Goal: Communication & Community: Answer question/provide support

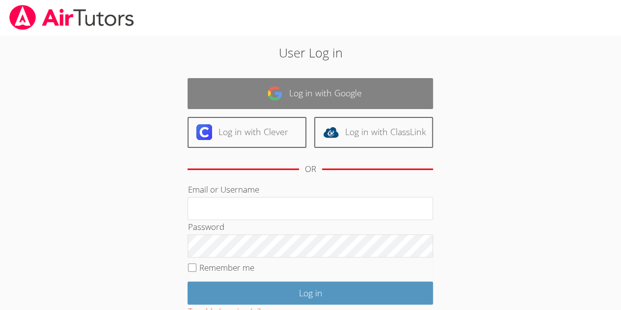
click at [249, 80] on link "Log in with Google" at bounding box center [309, 93] width 245 height 31
click at [232, 84] on link "Log in with Google" at bounding box center [309, 93] width 245 height 31
click at [257, 89] on link "Log in with Google" at bounding box center [309, 93] width 245 height 31
click at [248, 89] on link "Log in with Google" at bounding box center [309, 93] width 245 height 31
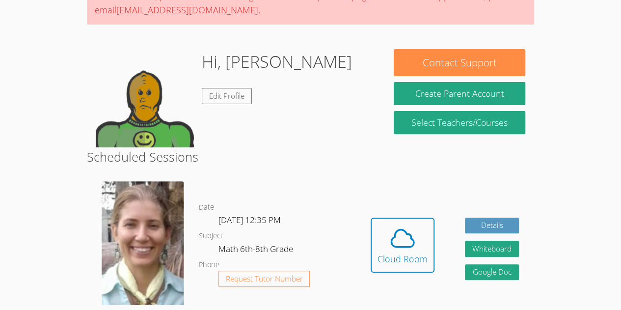
scroll to position [129, 0]
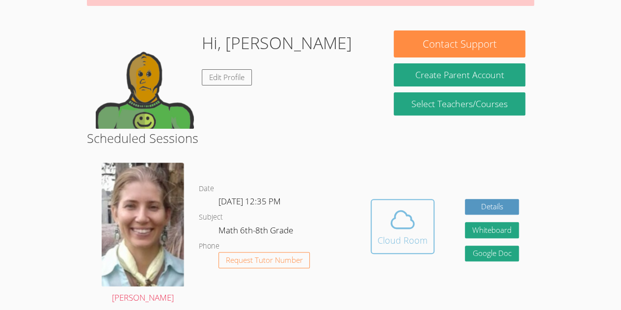
click at [396, 223] on icon at bounding box center [402, 219] width 27 height 27
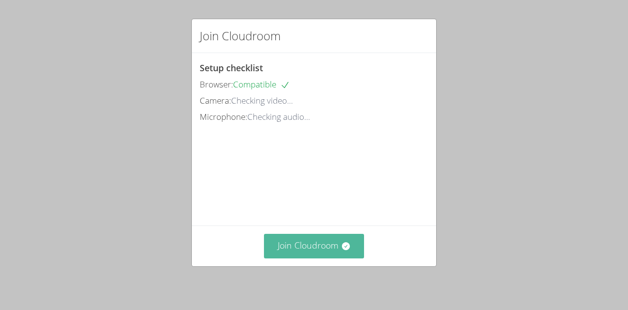
click at [324, 252] on button "Join Cloudroom" at bounding box center [314, 246] width 101 height 24
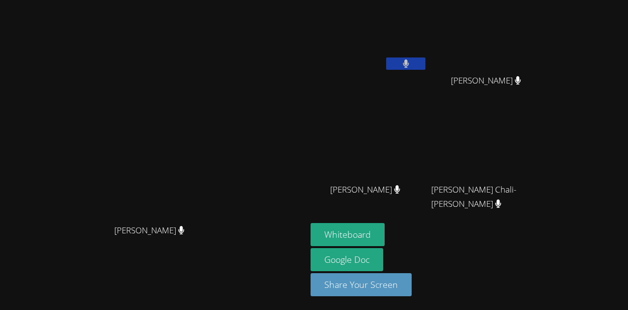
click at [548, 104] on div "[PERSON_NAME]" at bounding box center [489, 89] width 117 height 39
click at [426, 57] on button at bounding box center [405, 63] width 39 height 12
click at [426, 69] on button at bounding box center [405, 63] width 39 height 12
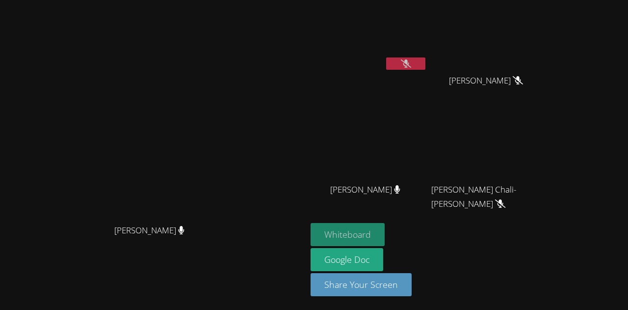
click at [385, 235] on button "Whiteboard" at bounding box center [348, 234] width 74 height 23
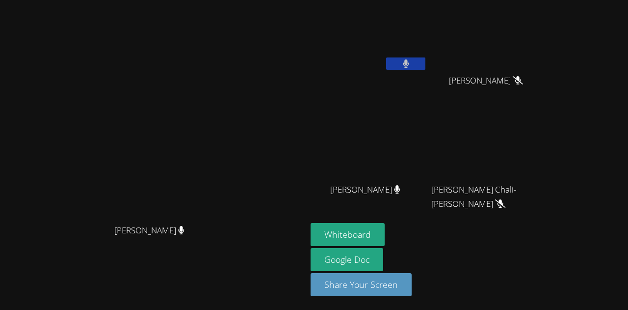
click at [426, 65] on button at bounding box center [405, 63] width 39 height 12
click at [426, 62] on button at bounding box center [405, 63] width 39 height 12
click at [426, 61] on button at bounding box center [405, 63] width 39 height 12
click at [426, 63] on button at bounding box center [405, 63] width 39 height 12
click at [227, 175] on video at bounding box center [153, 135] width 147 height 168
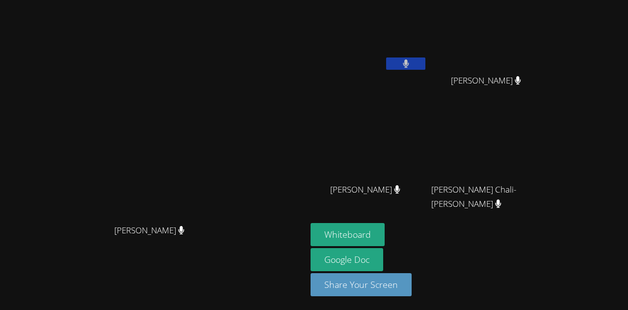
click at [426, 58] on button at bounding box center [405, 63] width 39 height 12
click at [426, 69] on button at bounding box center [405, 63] width 39 height 12
click at [426, 66] on button at bounding box center [405, 63] width 39 height 12
click at [411, 62] on icon at bounding box center [406, 63] width 10 height 8
click at [409, 66] on icon at bounding box center [406, 63] width 6 height 8
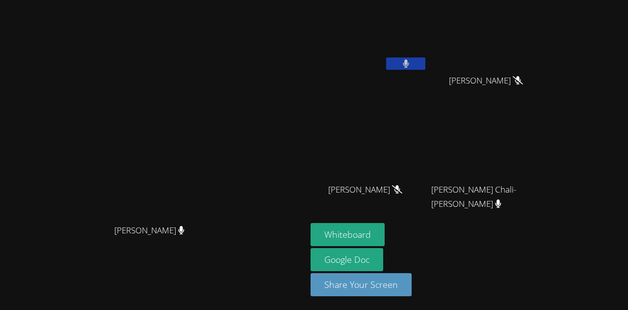
click at [426, 64] on button at bounding box center [405, 63] width 39 height 12
click at [426, 58] on button at bounding box center [405, 63] width 39 height 12
click at [426, 66] on button at bounding box center [405, 63] width 39 height 12
click at [411, 63] on icon at bounding box center [406, 63] width 10 height 8
click at [426, 63] on button at bounding box center [405, 63] width 39 height 12
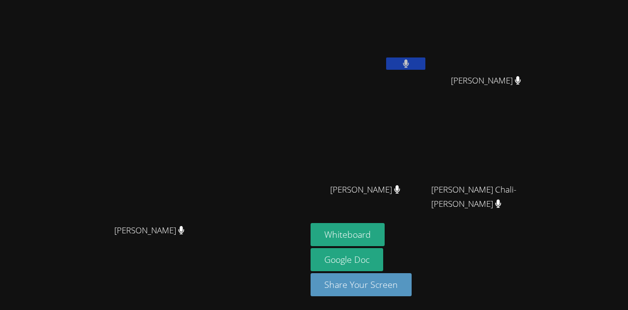
click at [409, 64] on icon at bounding box center [406, 63] width 6 height 8
click at [227, 137] on video at bounding box center [153, 135] width 147 height 168
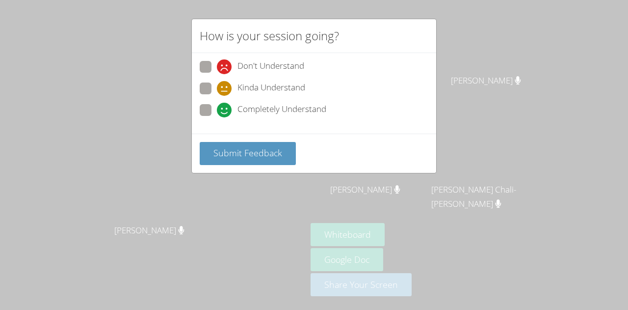
click at [213, 67] on label "Don't Understand" at bounding box center [252, 67] width 105 height 13
click at [217, 67] on input "Don't Understand" at bounding box center [221, 65] width 8 height 8
radio input "true"
click at [273, 133] on div "Submit Feedback" at bounding box center [314, 152] width 244 height 39
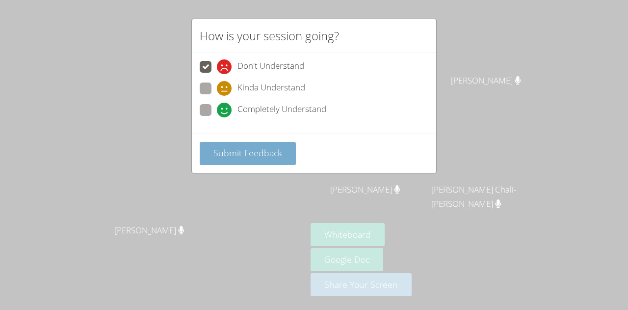
click at [262, 161] on button "Submit Feedback" at bounding box center [248, 153] width 96 height 23
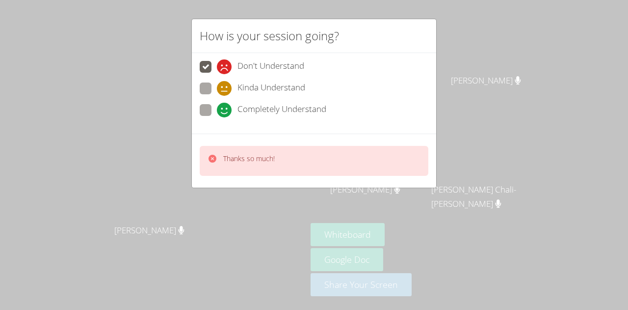
click at [260, 147] on div "Thanks so much!" at bounding box center [314, 161] width 229 height 30
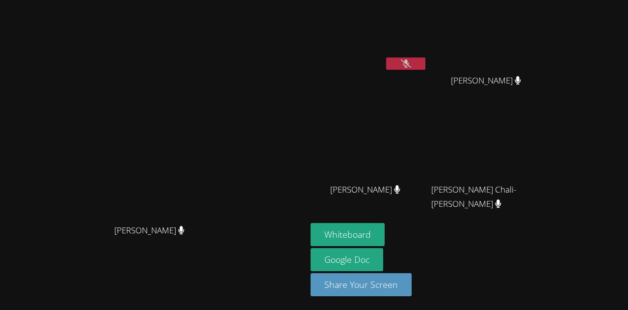
click at [426, 59] on button at bounding box center [405, 63] width 39 height 12
click at [426, 58] on button at bounding box center [405, 63] width 39 height 12
click at [411, 64] on icon at bounding box center [406, 63] width 10 height 8
click at [426, 63] on button at bounding box center [405, 63] width 39 height 12
click at [426, 64] on button at bounding box center [405, 63] width 39 height 12
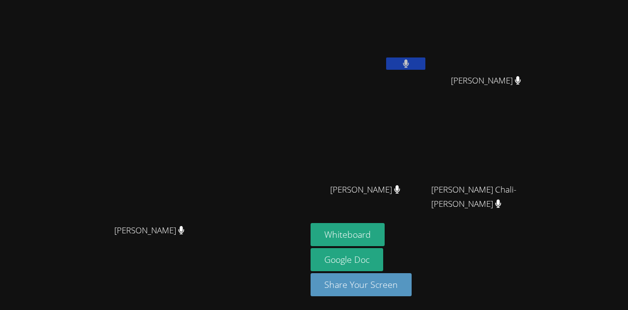
click at [409, 63] on icon at bounding box center [406, 63] width 6 height 8
click at [411, 65] on icon at bounding box center [406, 63] width 10 height 8
